Goal: Task Accomplishment & Management: Use online tool/utility

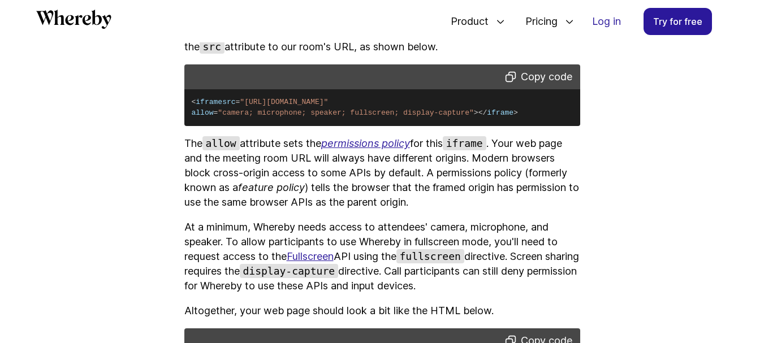
scroll to position [1561, 0]
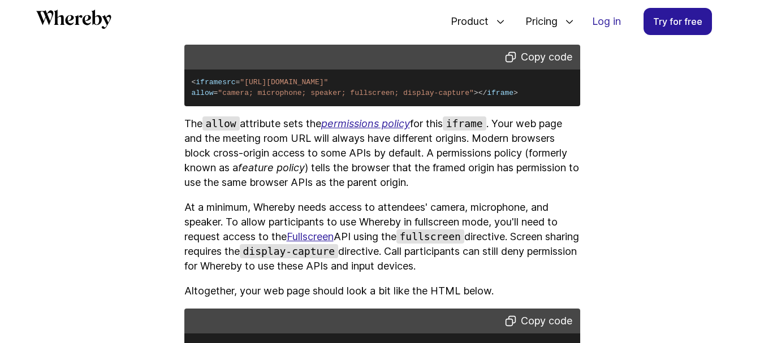
click at [317, 243] on link "Fullscreen" at bounding box center [310, 237] width 47 height 12
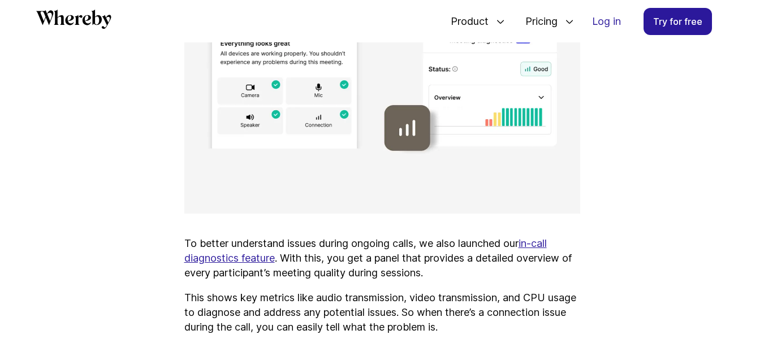
scroll to position [3371, 0]
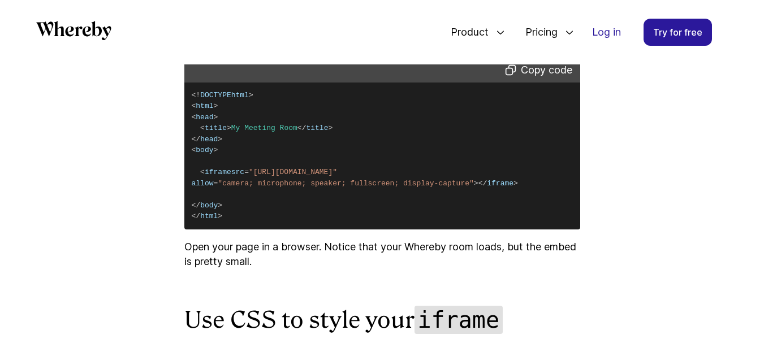
scroll to position [1844, 0]
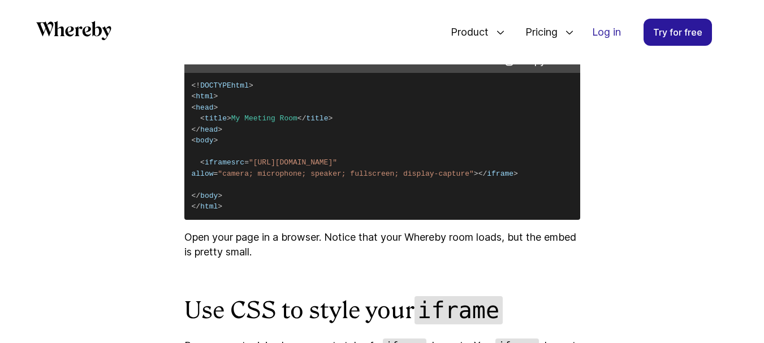
click at [474, 178] on span ">" at bounding box center [476, 174] width 5 height 8
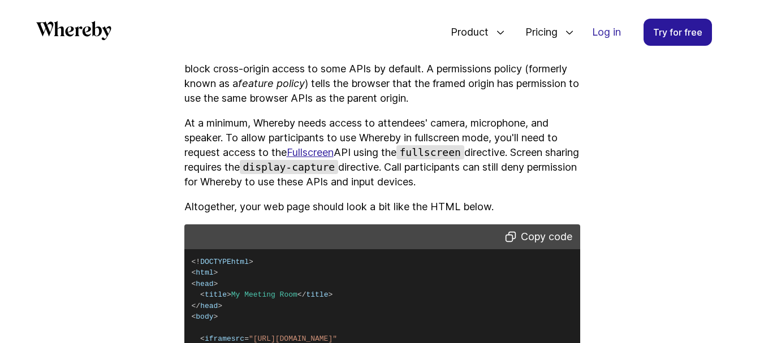
scroll to position [1392, 0]
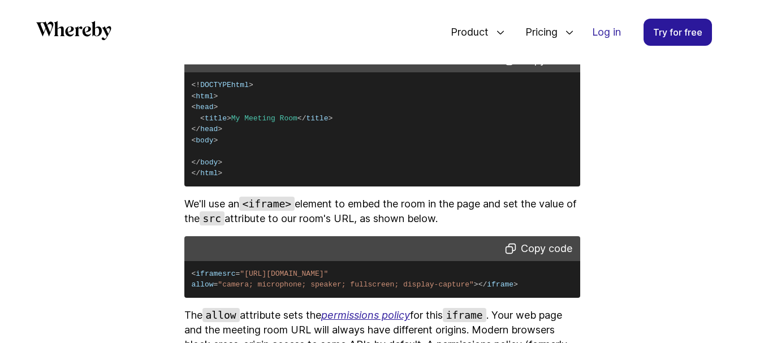
click at [531, 248] on button "Copy code" at bounding box center [539, 249] width 74 height 16
click at [537, 250] on button "Copy code" at bounding box center [539, 249] width 74 height 16
drag, startPoint x: 197, startPoint y: 274, endPoint x: 227, endPoint y: 272, distance: 30.6
click at [227, 272] on pre "< iframe src = "https://example.whereby.com/room-id" allow = "camera; microphon…" at bounding box center [382, 279] width 396 height 37
copy span "iframe"
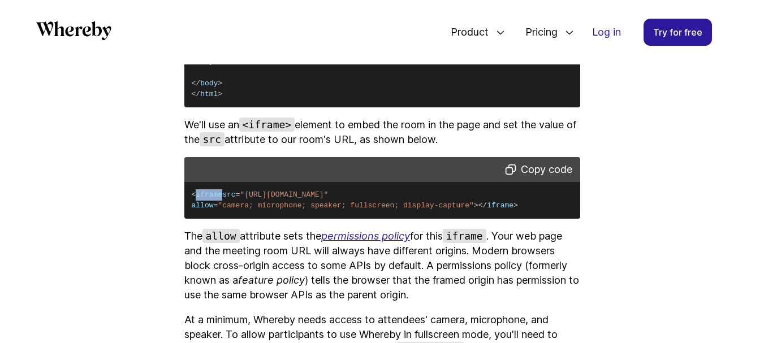
scroll to position [1471, 0]
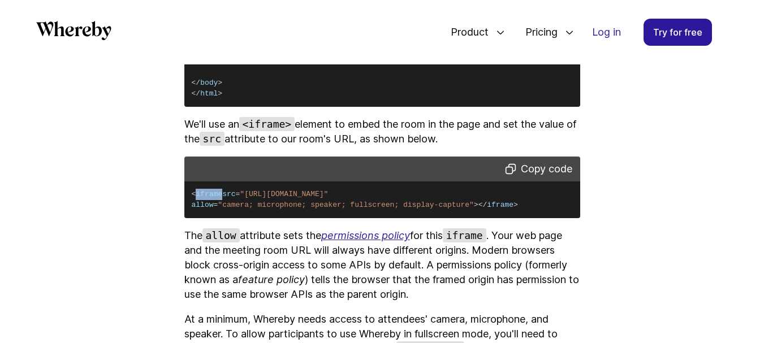
drag, startPoint x: 200, startPoint y: 207, endPoint x: 373, endPoint y: 203, distance: 172.5
click at [373, 203] on pre "< iframe src = "https://example.whereby.com/room-id" allow = "camera; microphon…" at bounding box center [382, 200] width 396 height 37
copy code "src = "https://example.whereby.com/room-id""
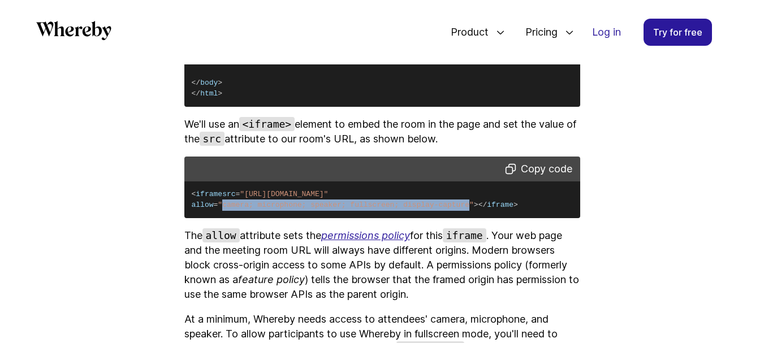
drag, startPoint x: 227, startPoint y: 218, endPoint x: 455, endPoint y: 220, distance: 227.9
click at [455, 209] on span ""camera; microphone; speaker; fullscreen; display-capture"" at bounding box center [346, 205] width 256 height 8
copy span "camera; microphone; speaker; fullscreen; display-capture"
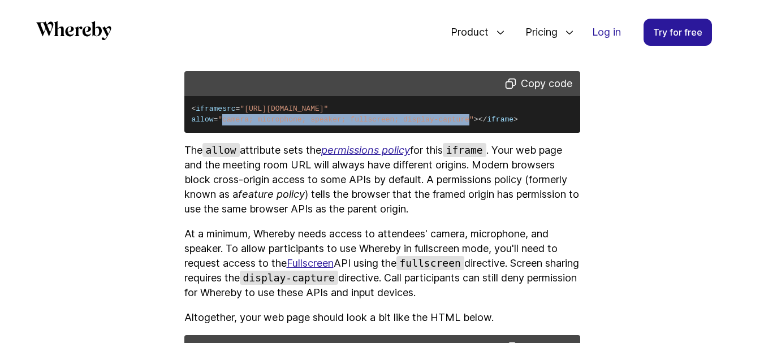
scroll to position [1560, 0]
